Goal: Book appointment/travel/reservation

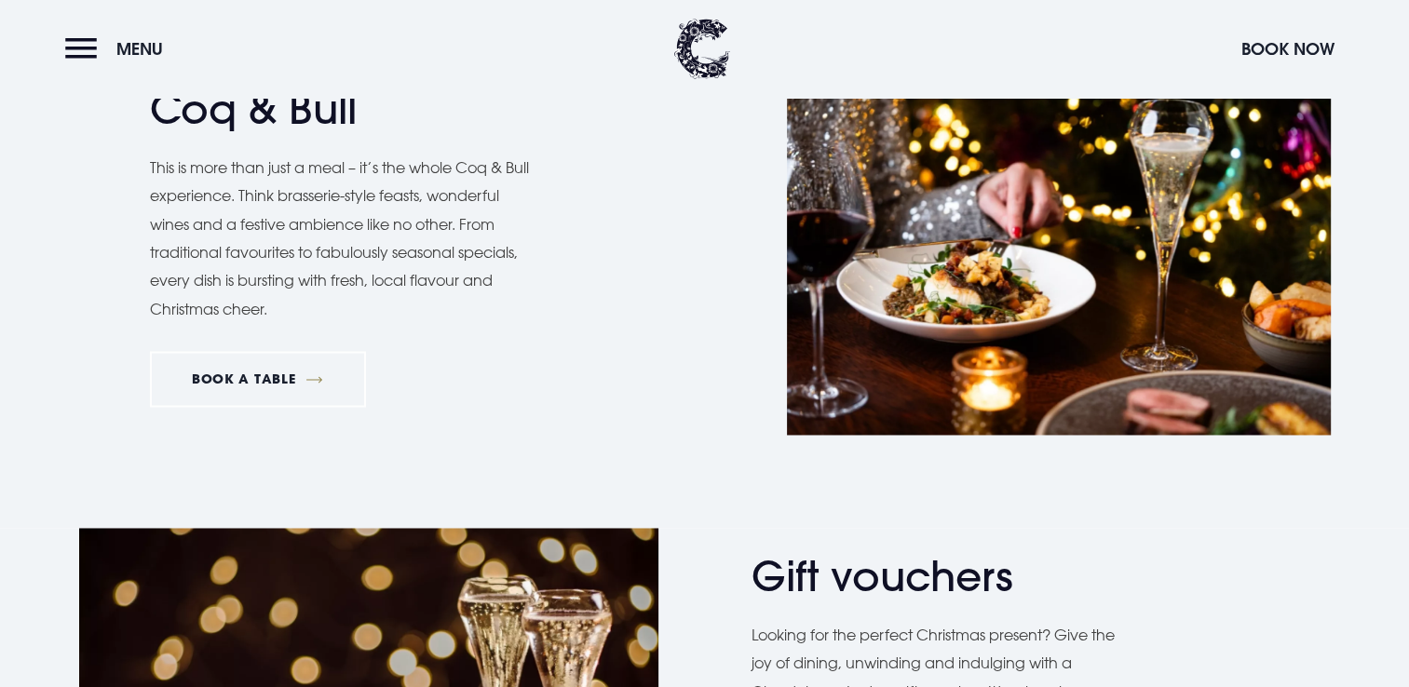
scroll to position [2786, 0]
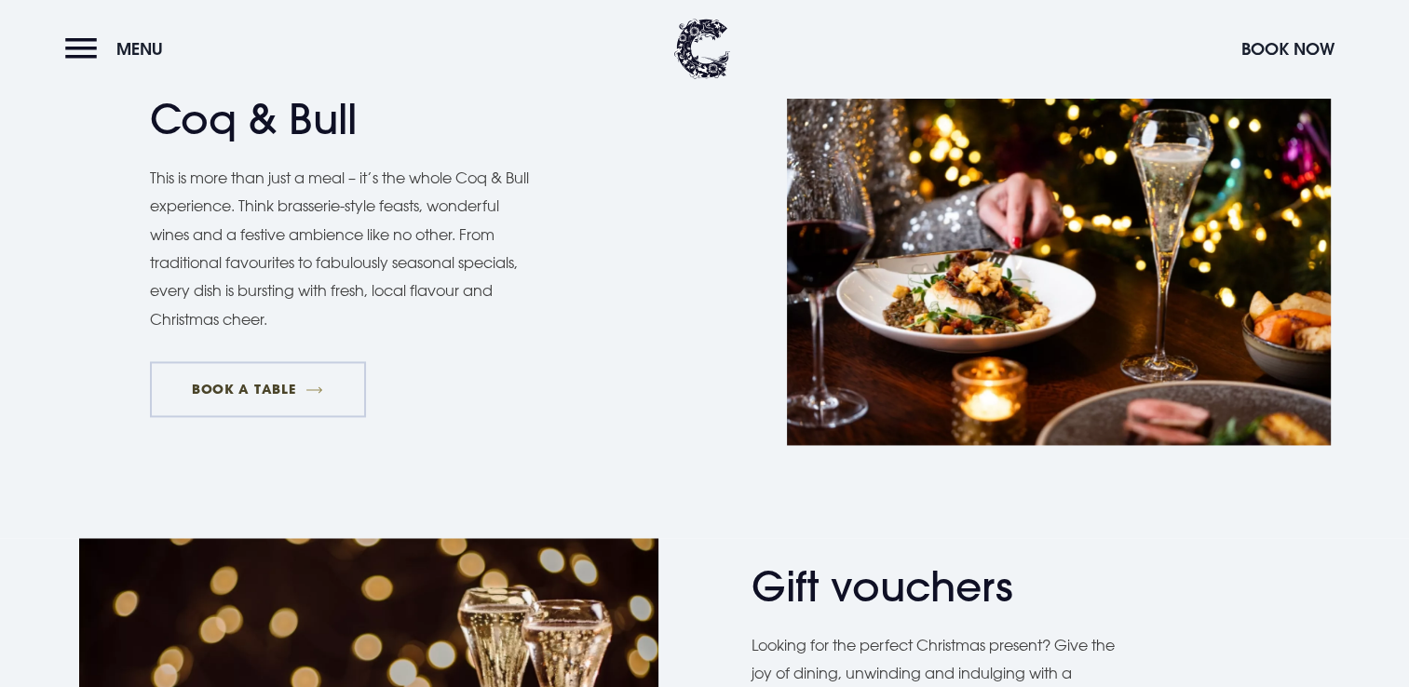
click at [257, 389] on link "BOOK A TABLE" at bounding box center [258, 389] width 216 height 56
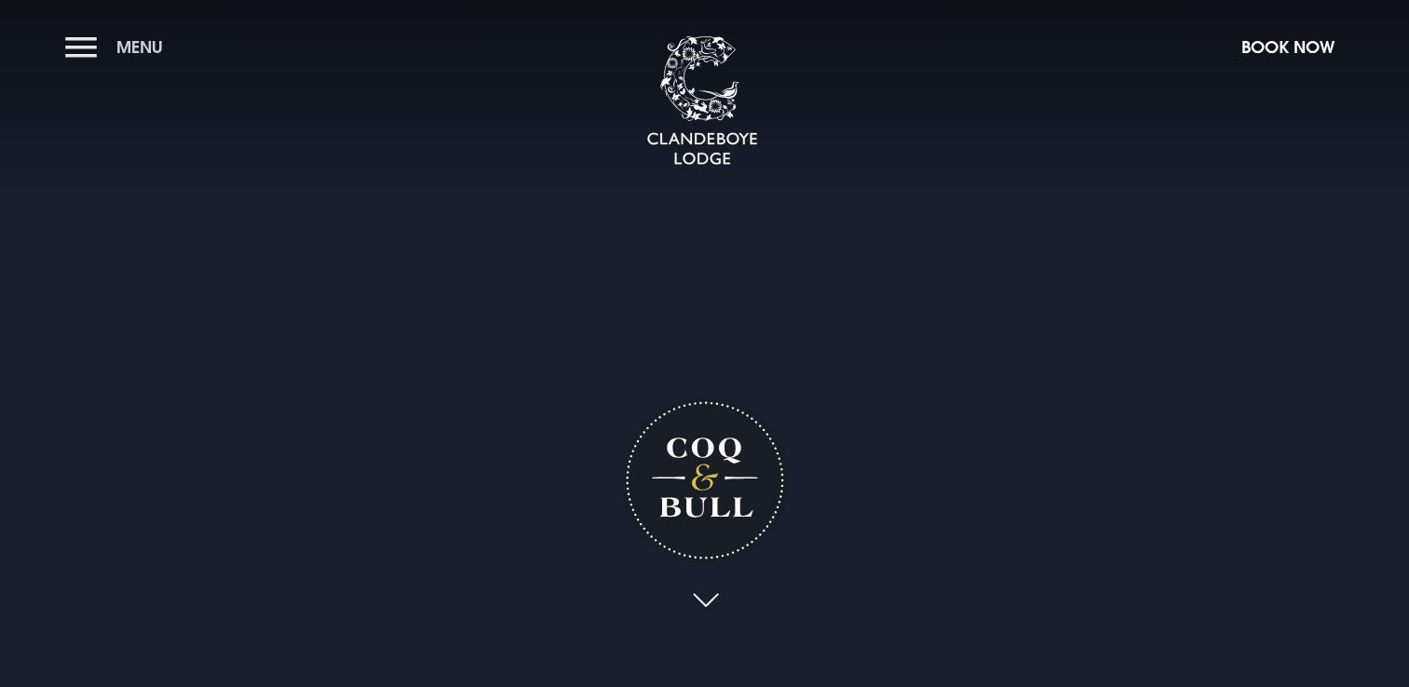
click at [153, 44] on span "Menu" at bounding box center [139, 46] width 47 height 21
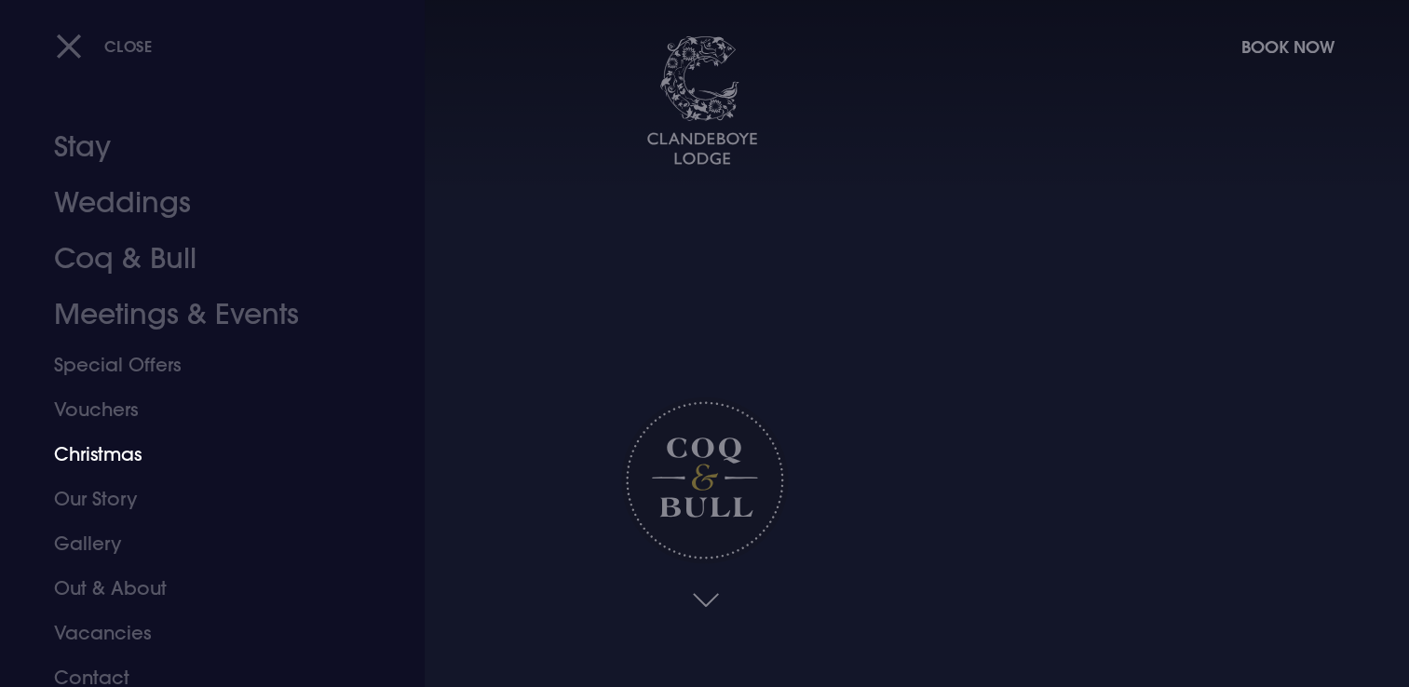
click at [115, 454] on link "Christmas" at bounding box center [201, 454] width 294 height 45
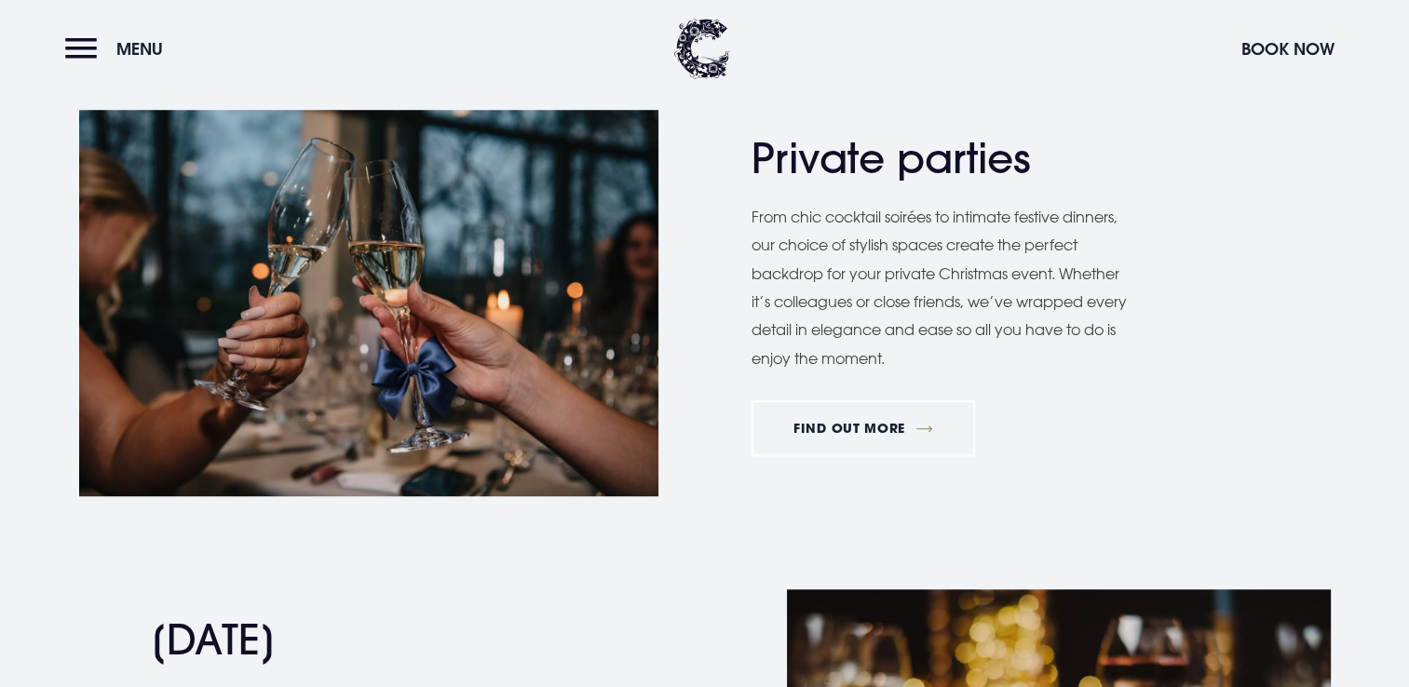
scroll to position [1367, 0]
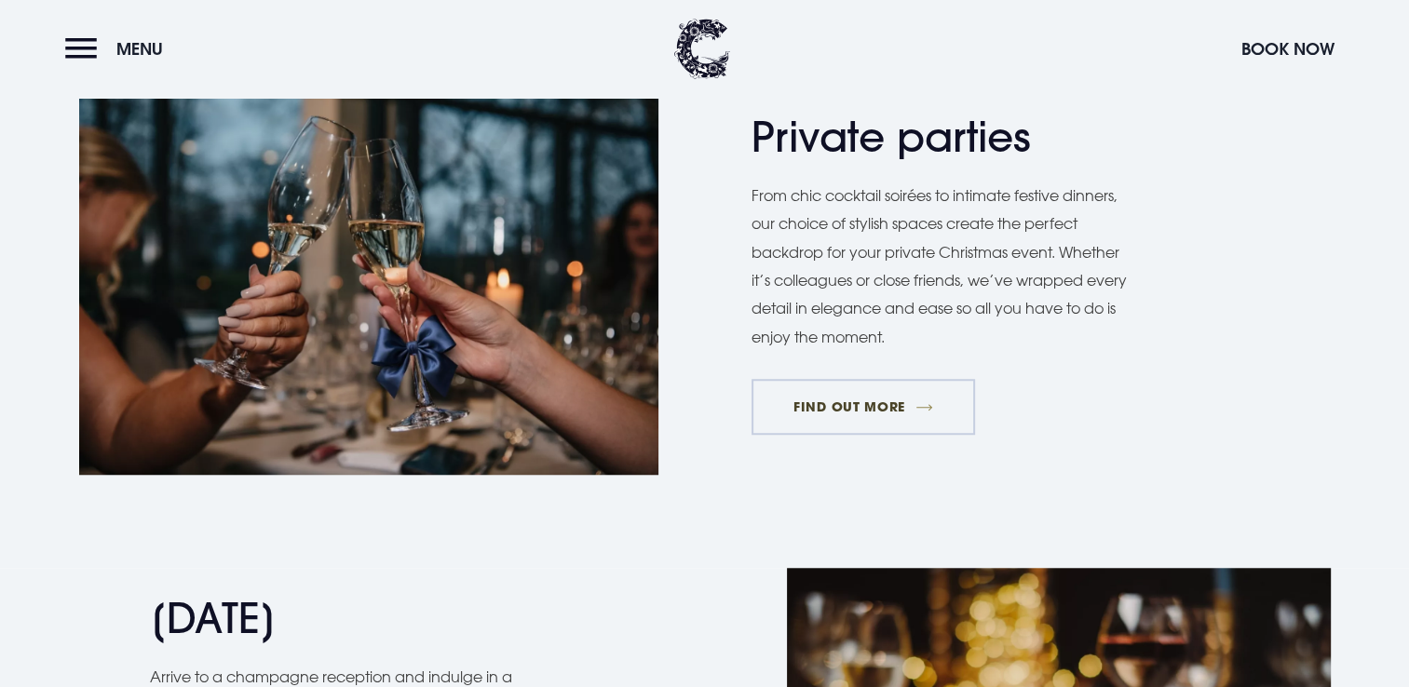
click at [883, 400] on link "FIND OUT MORE" at bounding box center [863, 407] width 224 height 56
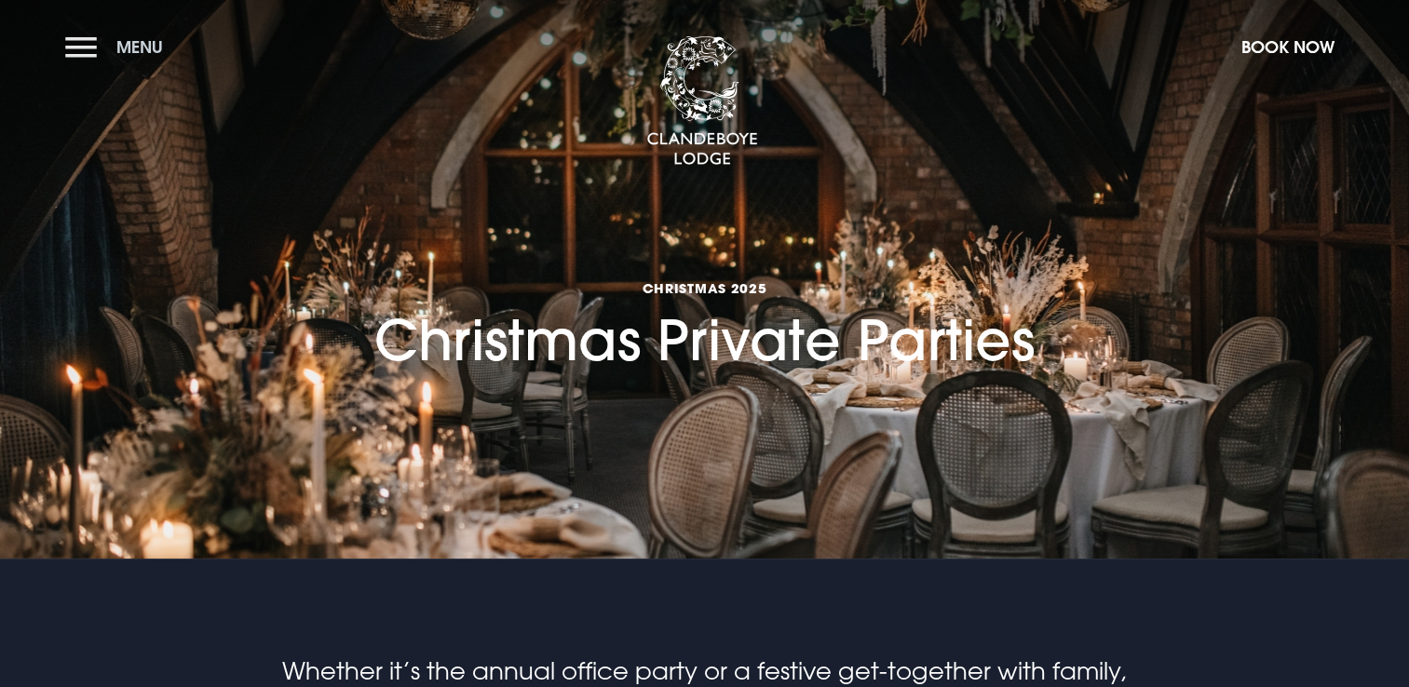
click at [148, 43] on span "Menu" at bounding box center [139, 46] width 47 height 21
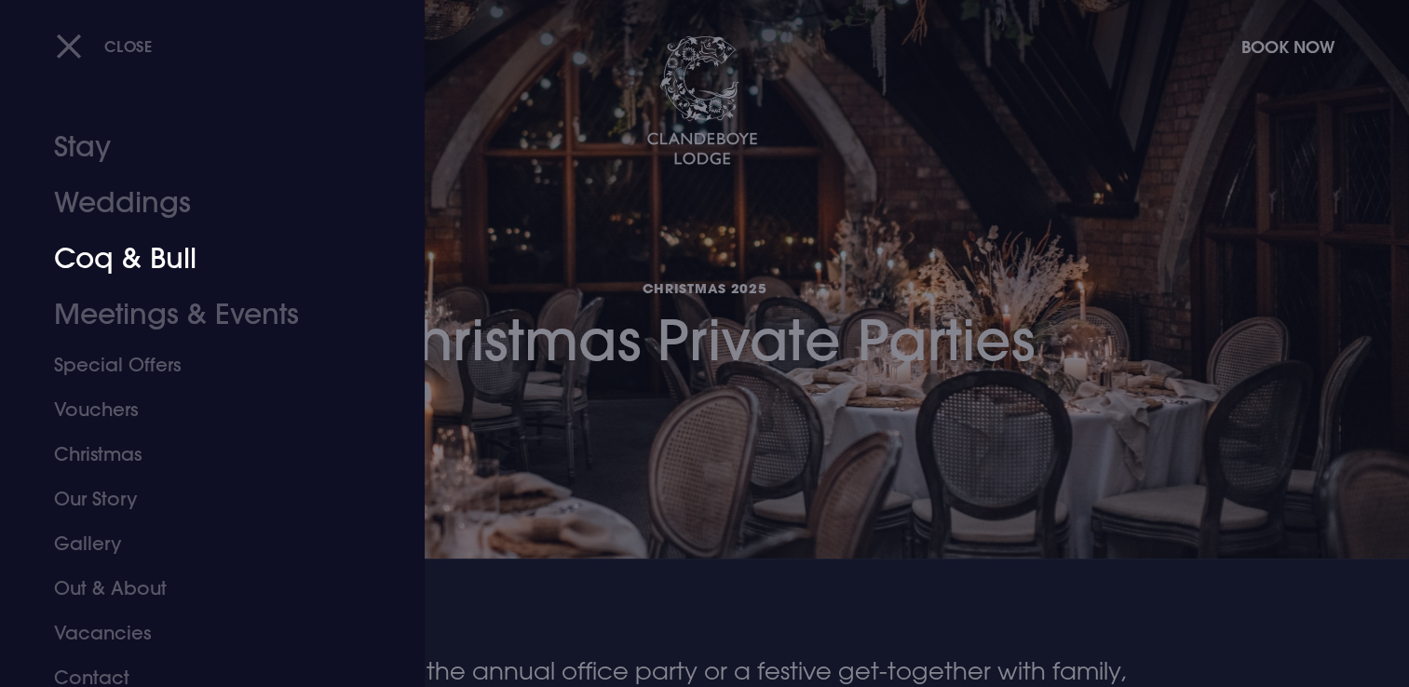
click at [143, 258] on link "Coq & Bull" at bounding box center [201, 259] width 294 height 56
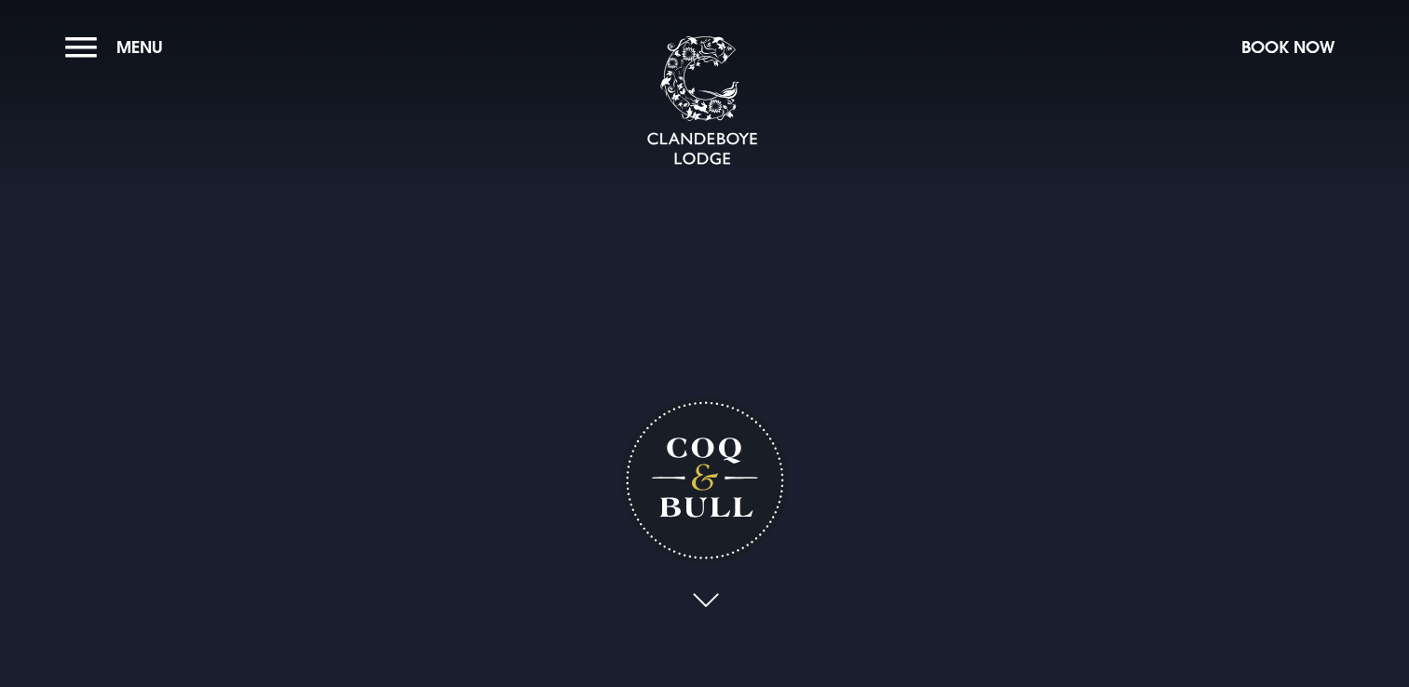
click at [704, 449] on h1 "Coq & Bull" at bounding box center [704, 480] width 167 height 167
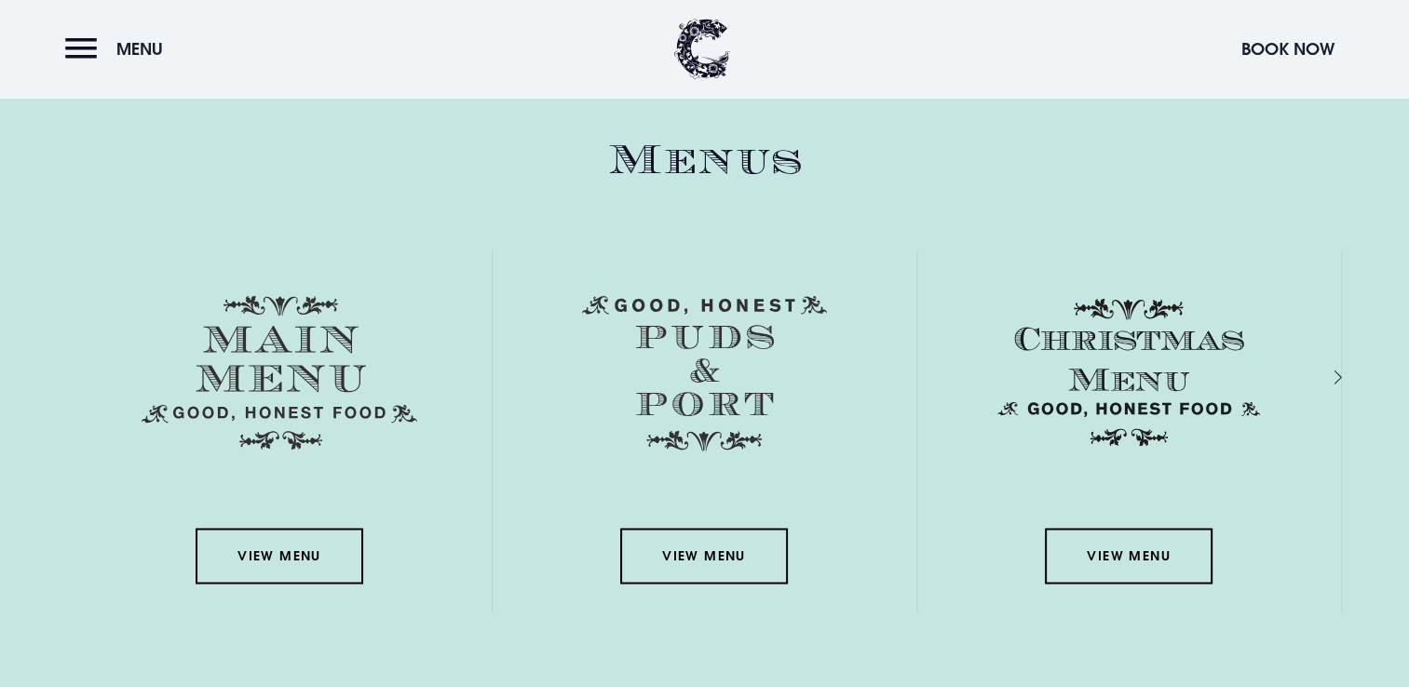
scroll to position [2722, 0]
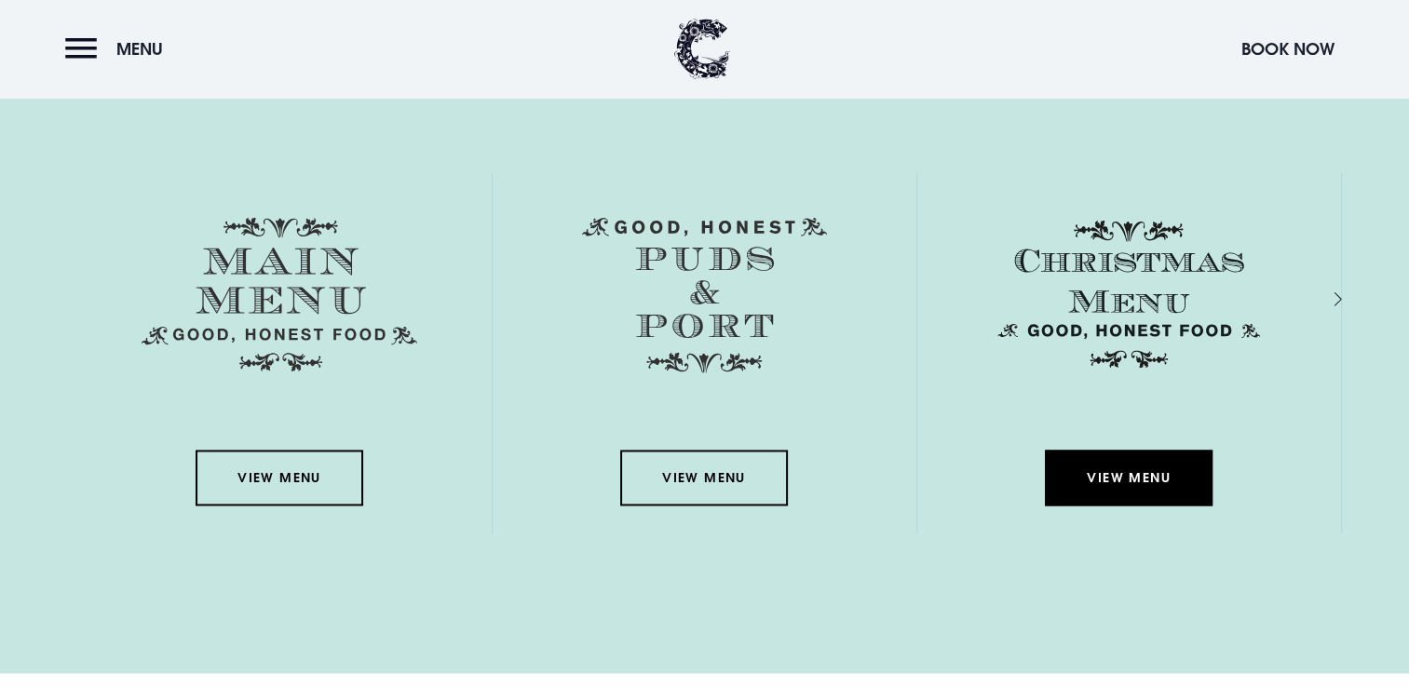
click at [1151, 479] on link "View Menu" at bounding box center [1129, 478] width 168 height 56
